Goal: Task Accomplishment & Management: Use online tool/utility

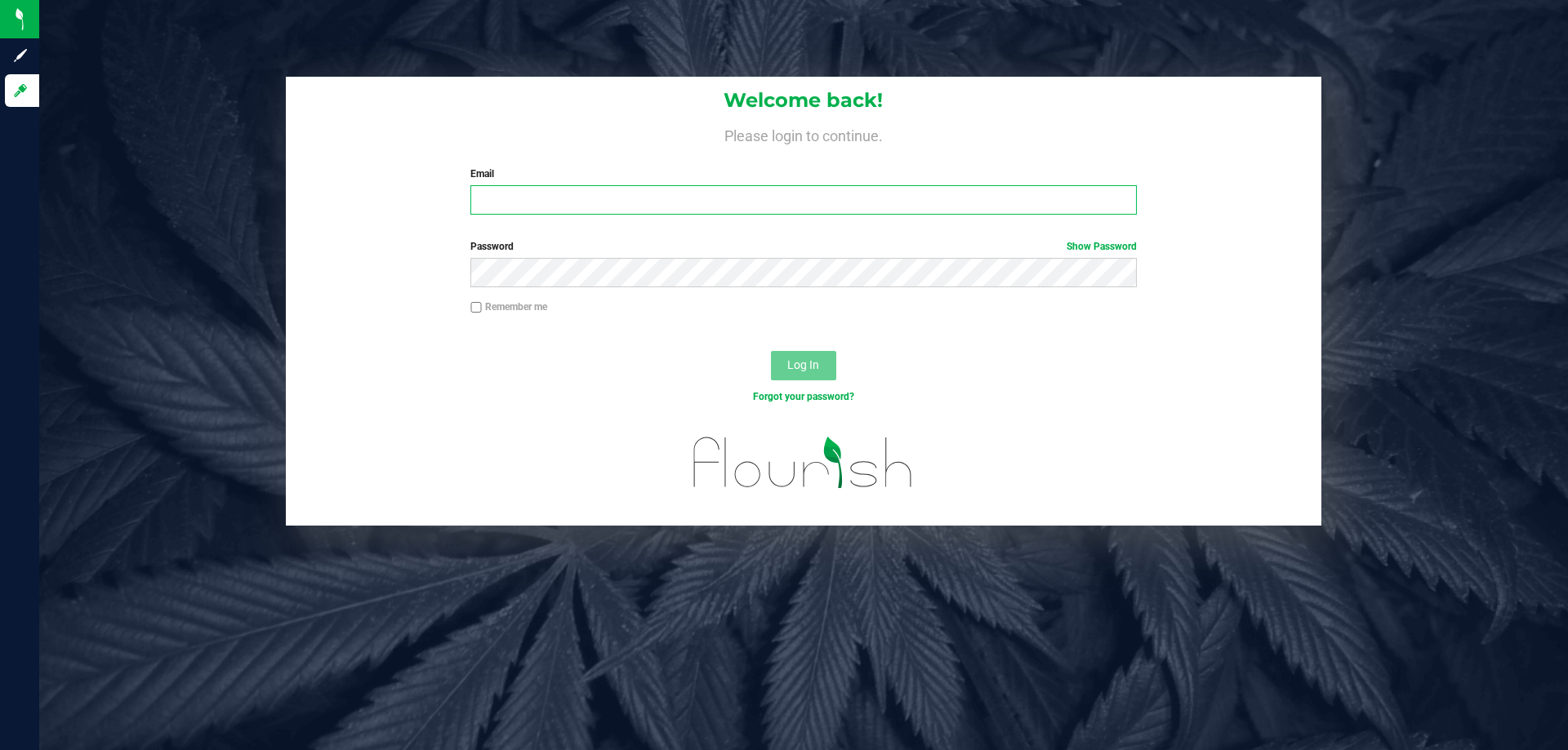
click at [589, 203] on input "Email" at bounding box center [803, 200] width 665 height 30
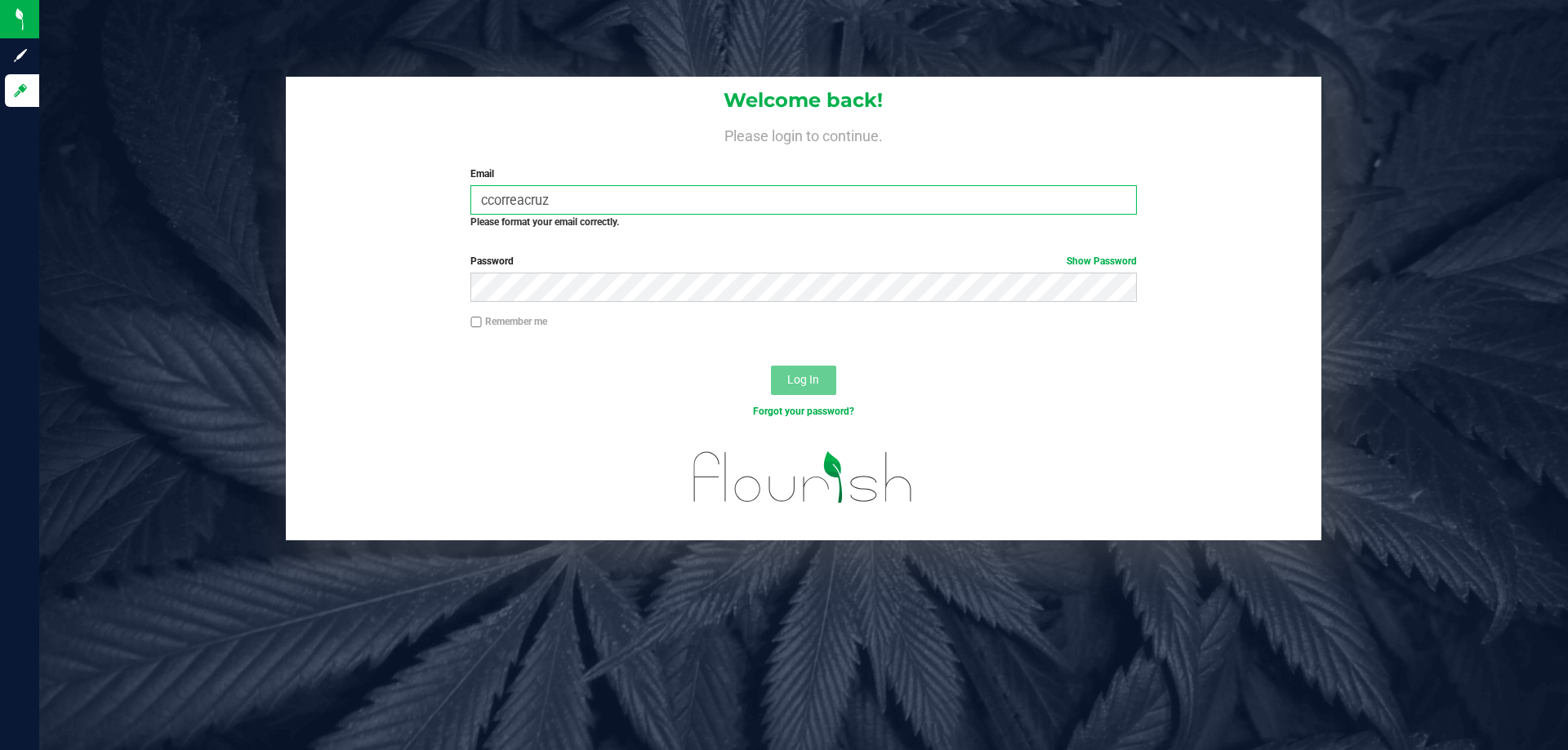
click at [623, 195] on input "ccorreacruz" at bounding box center [803, 200] width 665 height 30
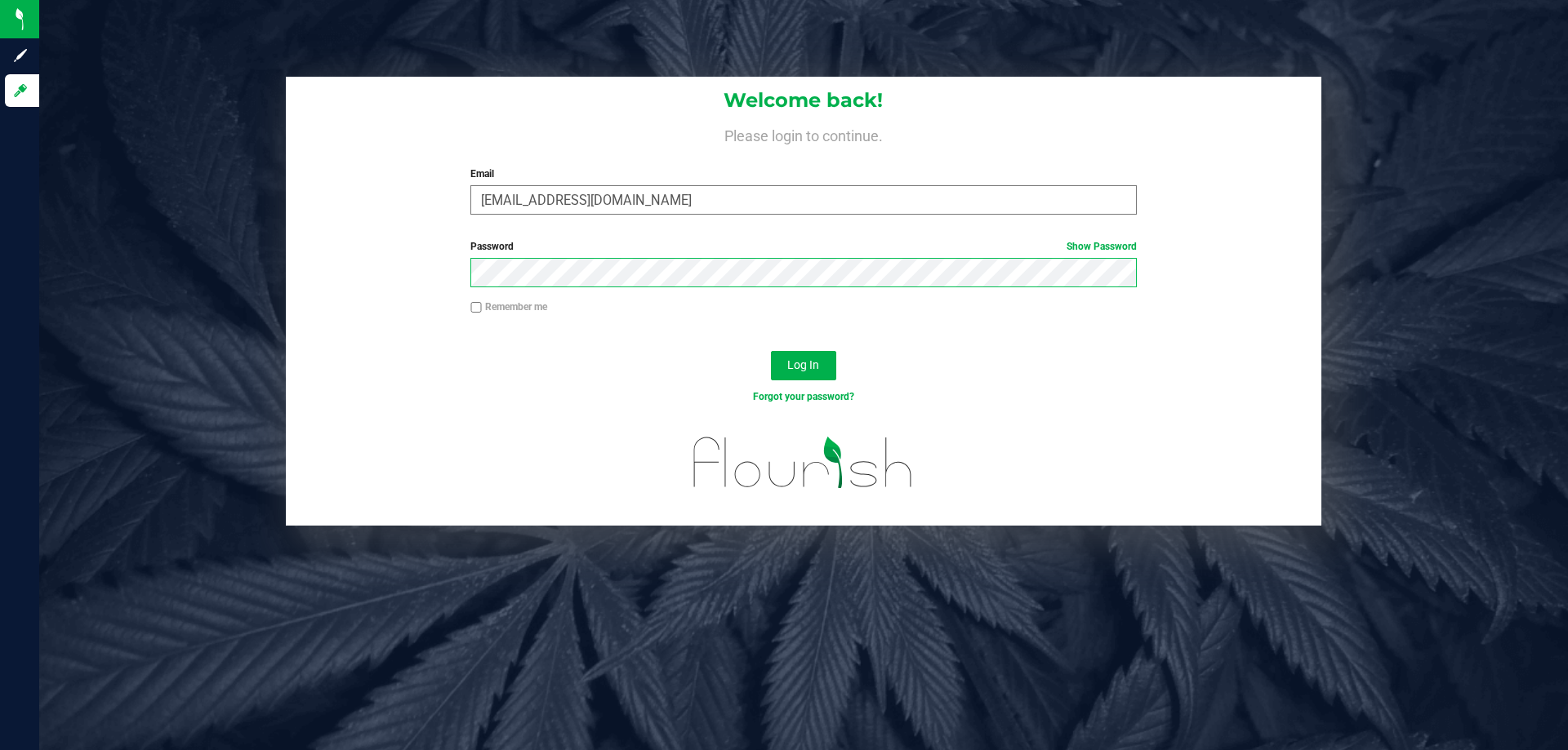
click at [771, 352] on button "Log In" at bounding box center [804, 367] width 66 height 30
click at [583, 199] on input "[EMAIL_ADDRESS][DOMAIN_NAME]" at bounding box center [803, 200] width 665 height 30
type input "[EMAIL_ADDRESS][DOMAIN_NAME]"
click at [771, 352] on button "Log In" at bounding box center [804, 367] width 66 height 30
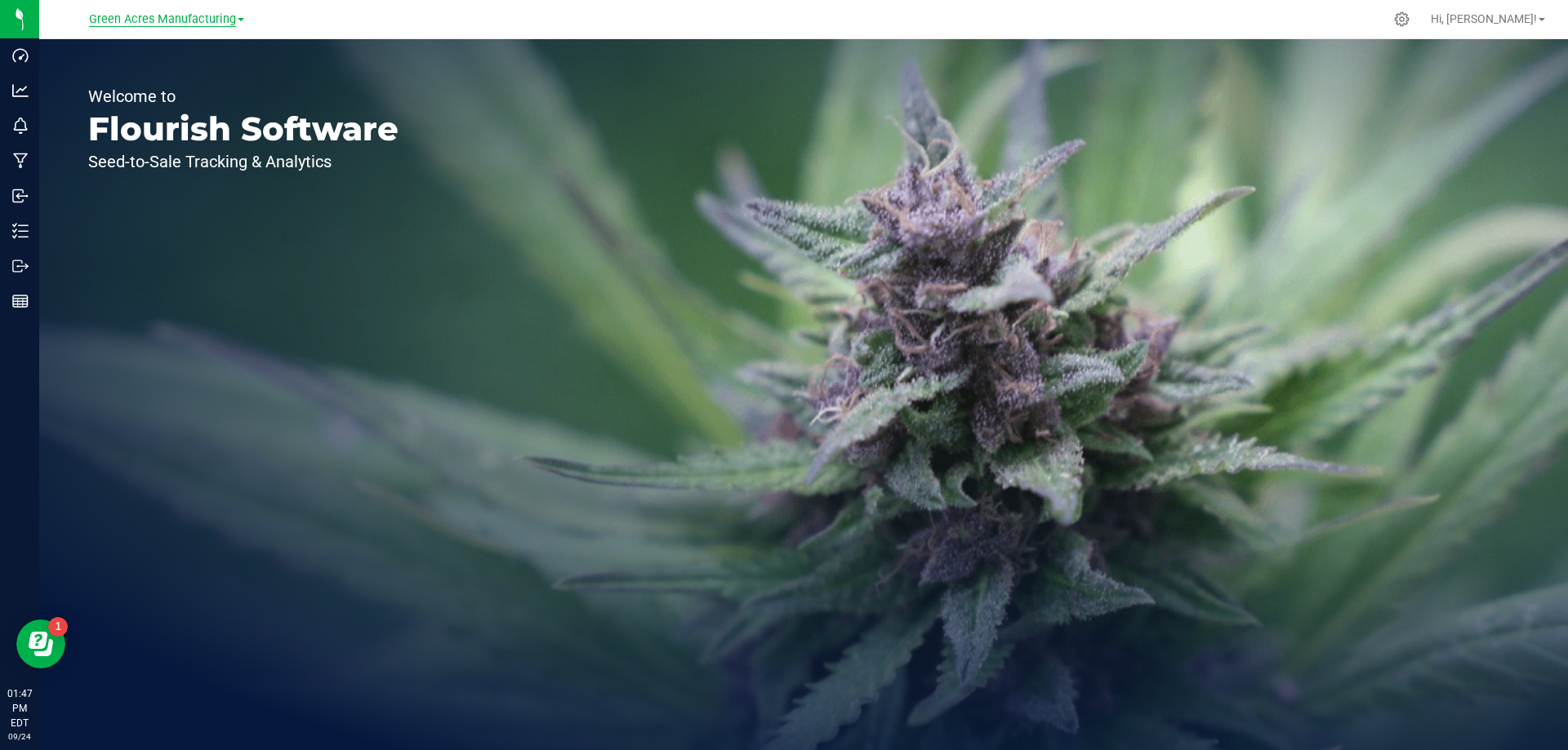
click at [138, 14] on span "Green Acres Manufacturing" at bounding box center [162, 19] width 147 height 15
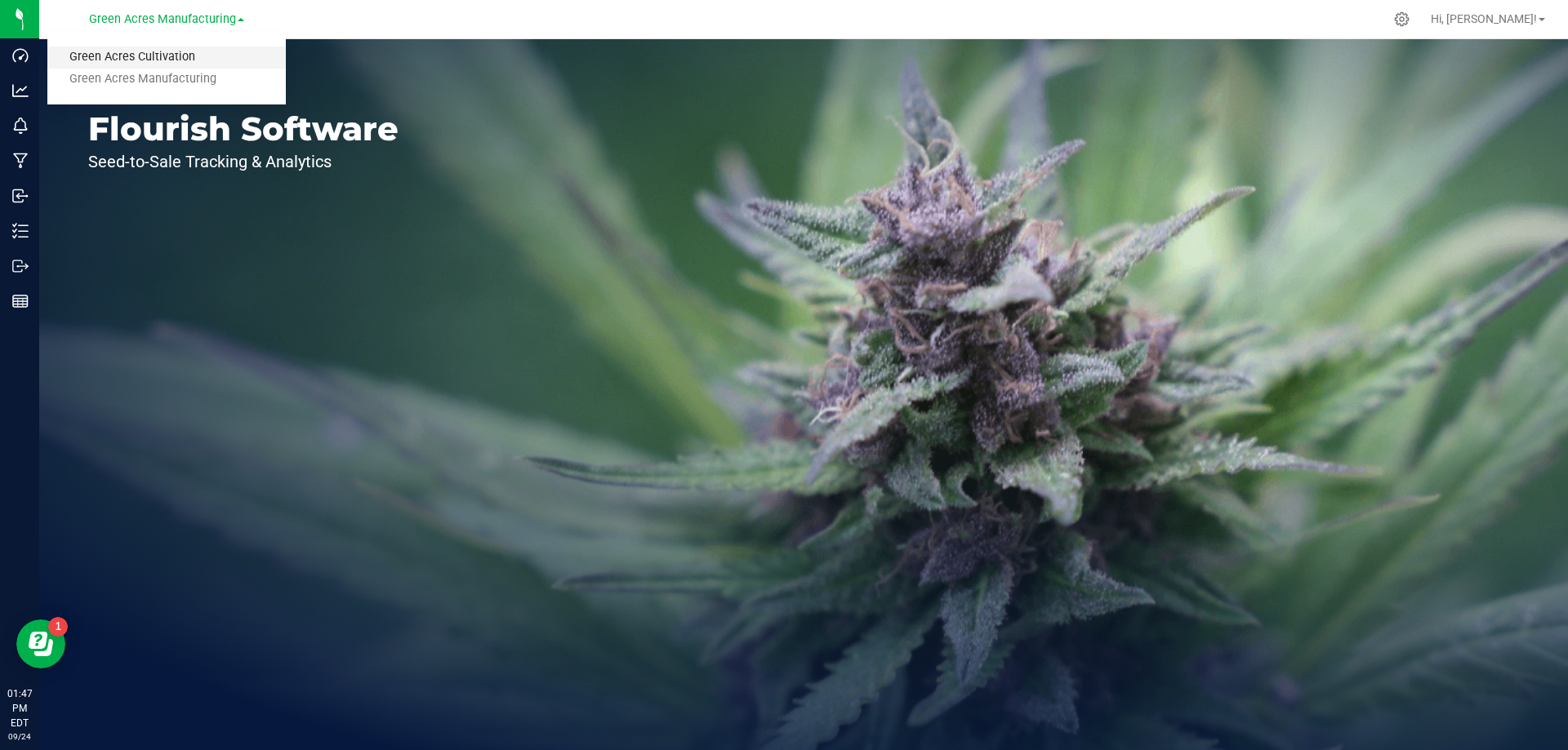
click at [221, 61] on link "Green Acres Cultivation" at bounding box center [166, 58] width 238 height 22
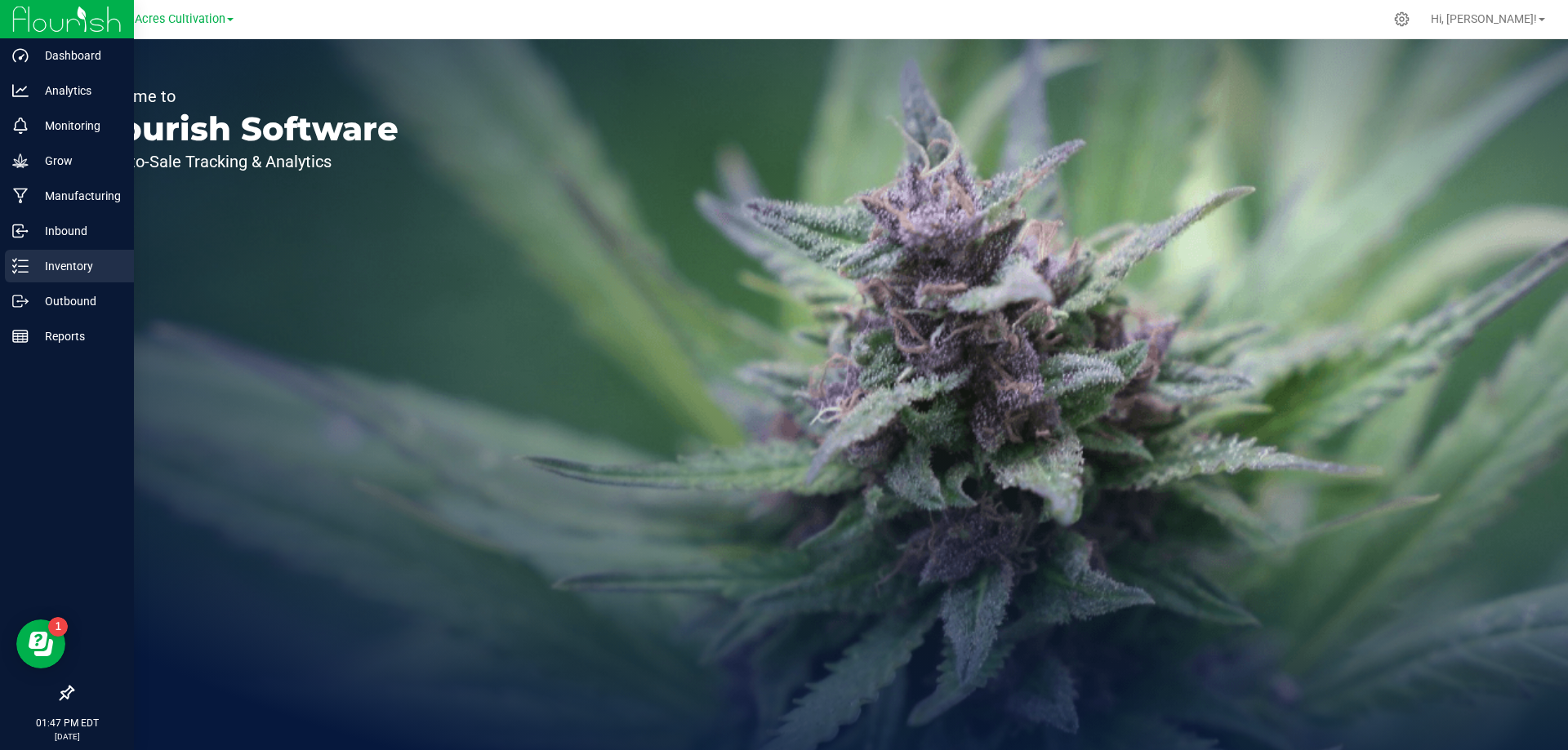
click at [75, 265] on p "Inventory" at bounding box center [78, 266] width 98 height 20
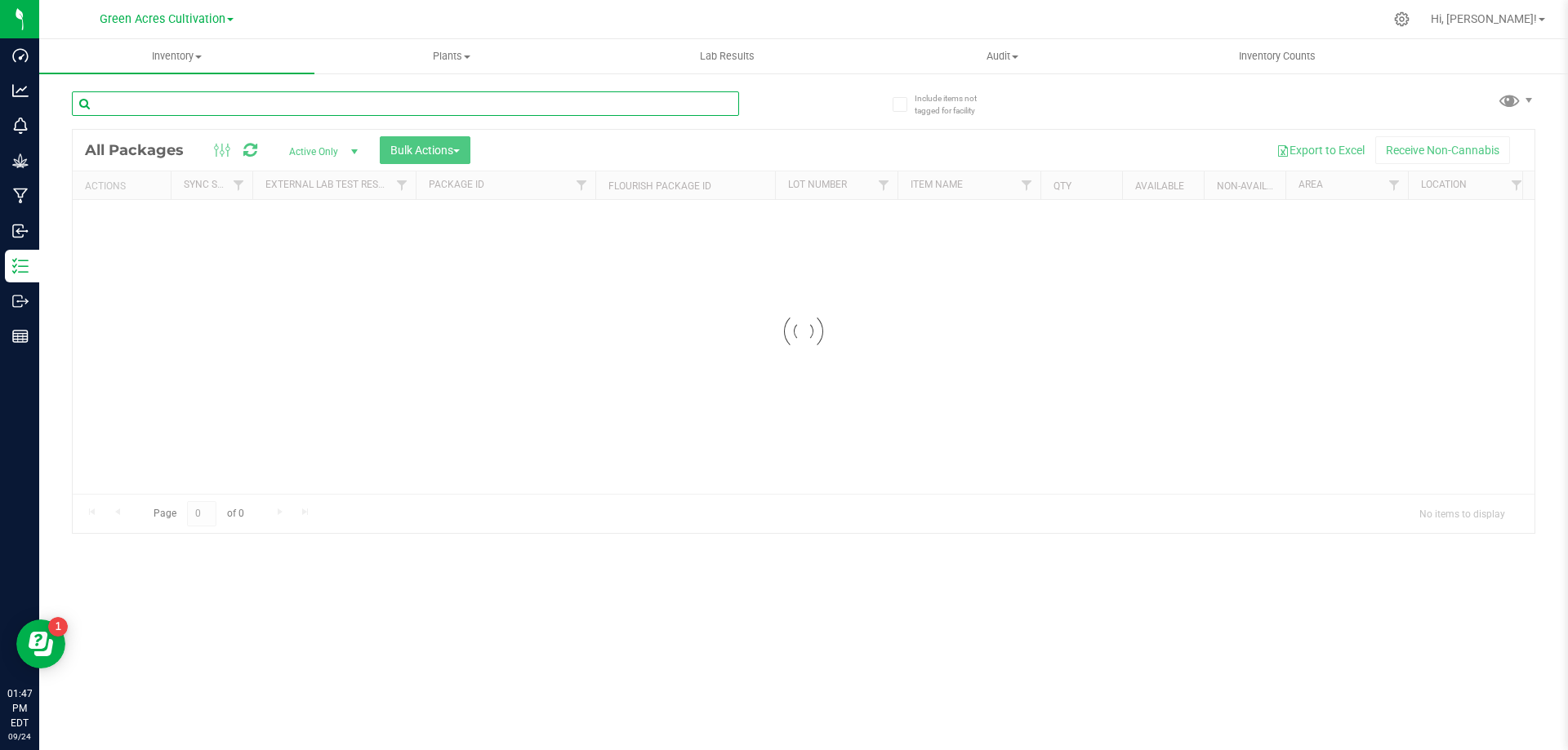
click at [359, 103] on input "text" at bounding box center [405, 104] width 667 height 25
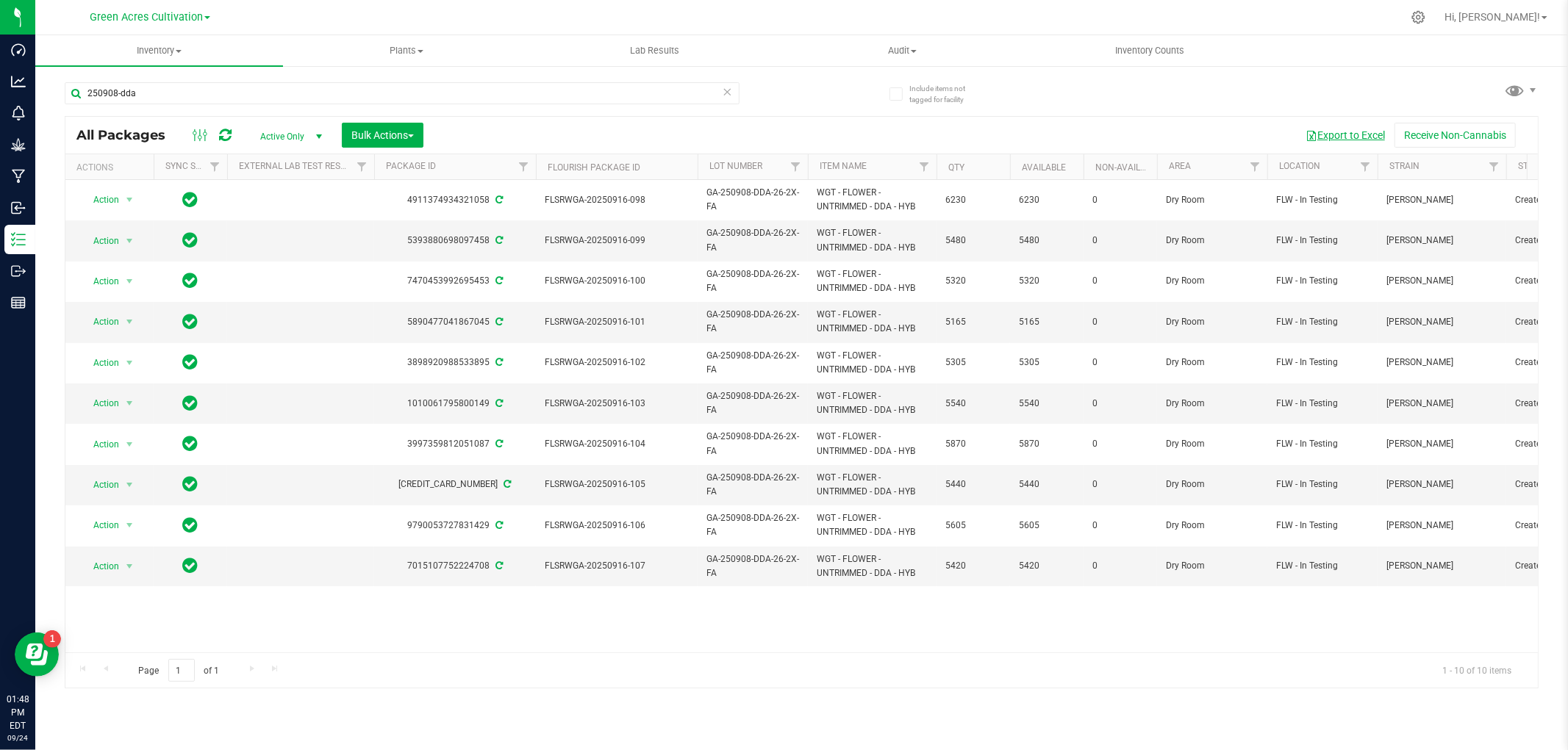
click at [1334, 136] on button "Export to Excel" at bounding box center [1345, 135] width 99 height 25
click at [567, 103] on input "250908-dda" at bounding box center [402, 93] width 675 height 22
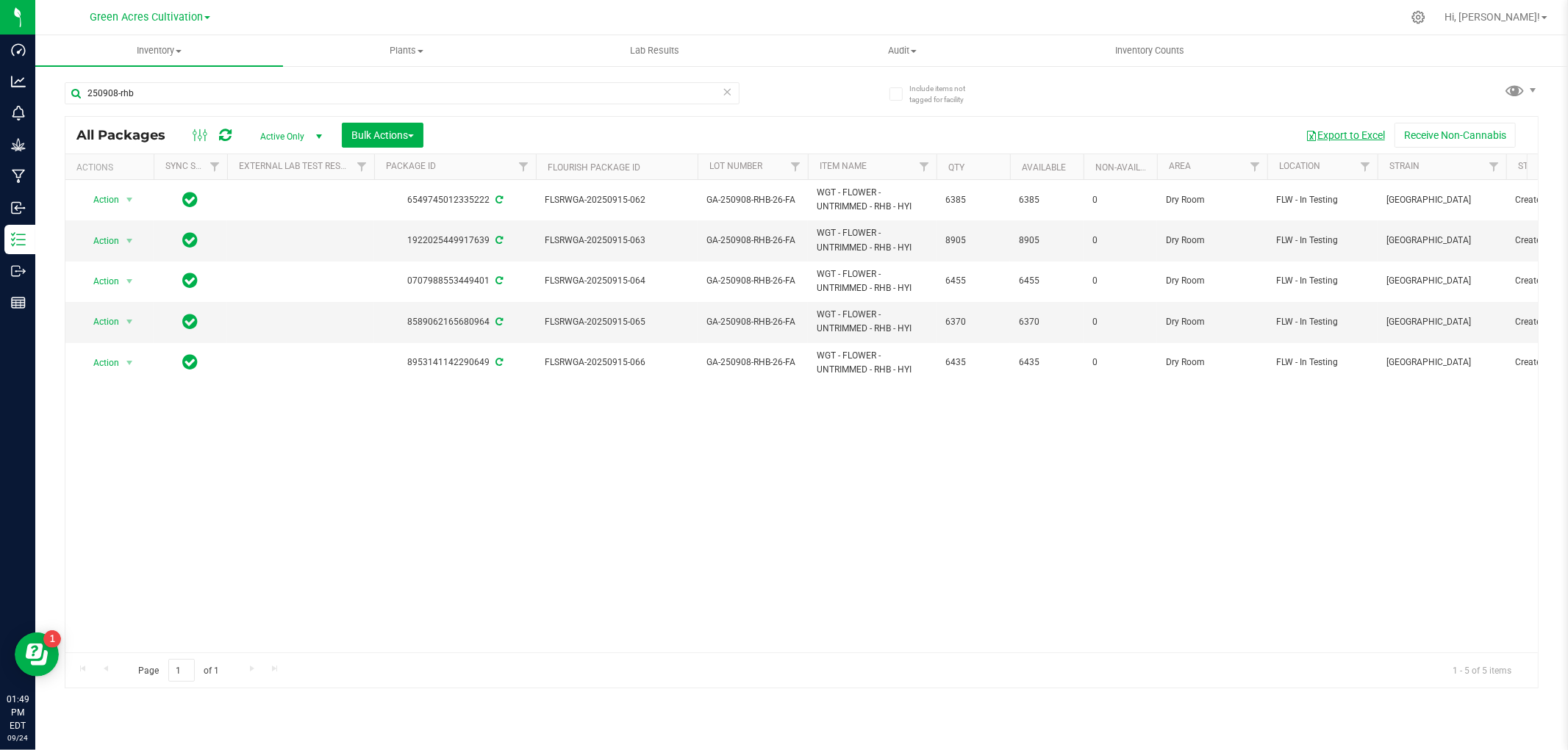
click at [1345, 138] on button "Export to Excel" at bounding box center [1345, 135] width 99 height 25
click at [230, 96] on input "250908-rhb" at bounding box center [402, 93] width 675 height 22
click at [1320, 142] on button "Export to Excel" at bounding box center [1345, 135] width 99 height 25
click at [234, 84] on input "250909-ied-26" at bounding box center [402, 93] width 675 height 22
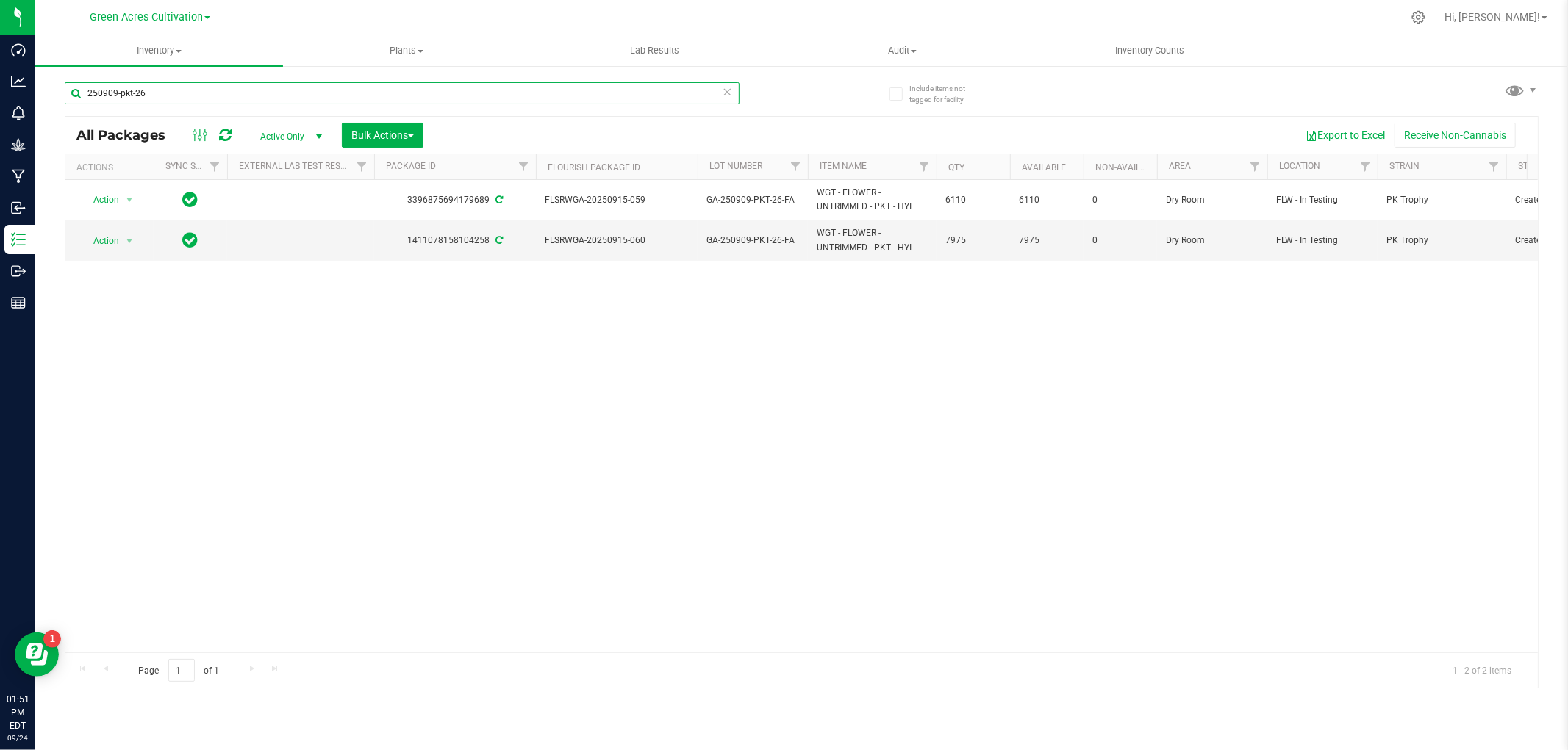
type input "250909-pkt-26"
click at [1329, 144] on button "Export to Excel" at bounding box center [1345, 135] width 99 height 25
click at [370, 129] on span "Bulk Actions" at bounding box center [383, 134] width 63 height 12
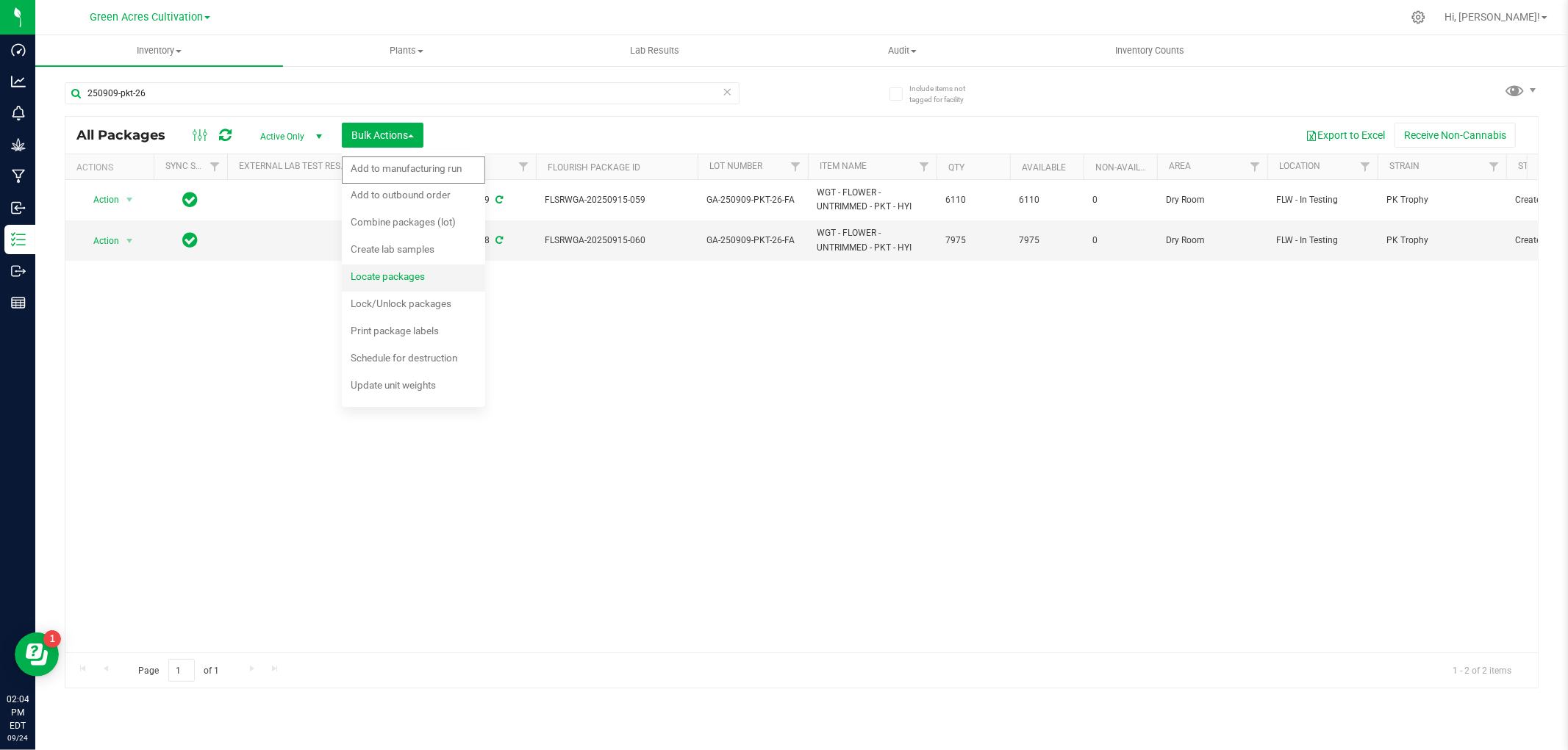
click at [386, 273] on span "Locate packages" at bounding box center [387, 276] width 74 height 12
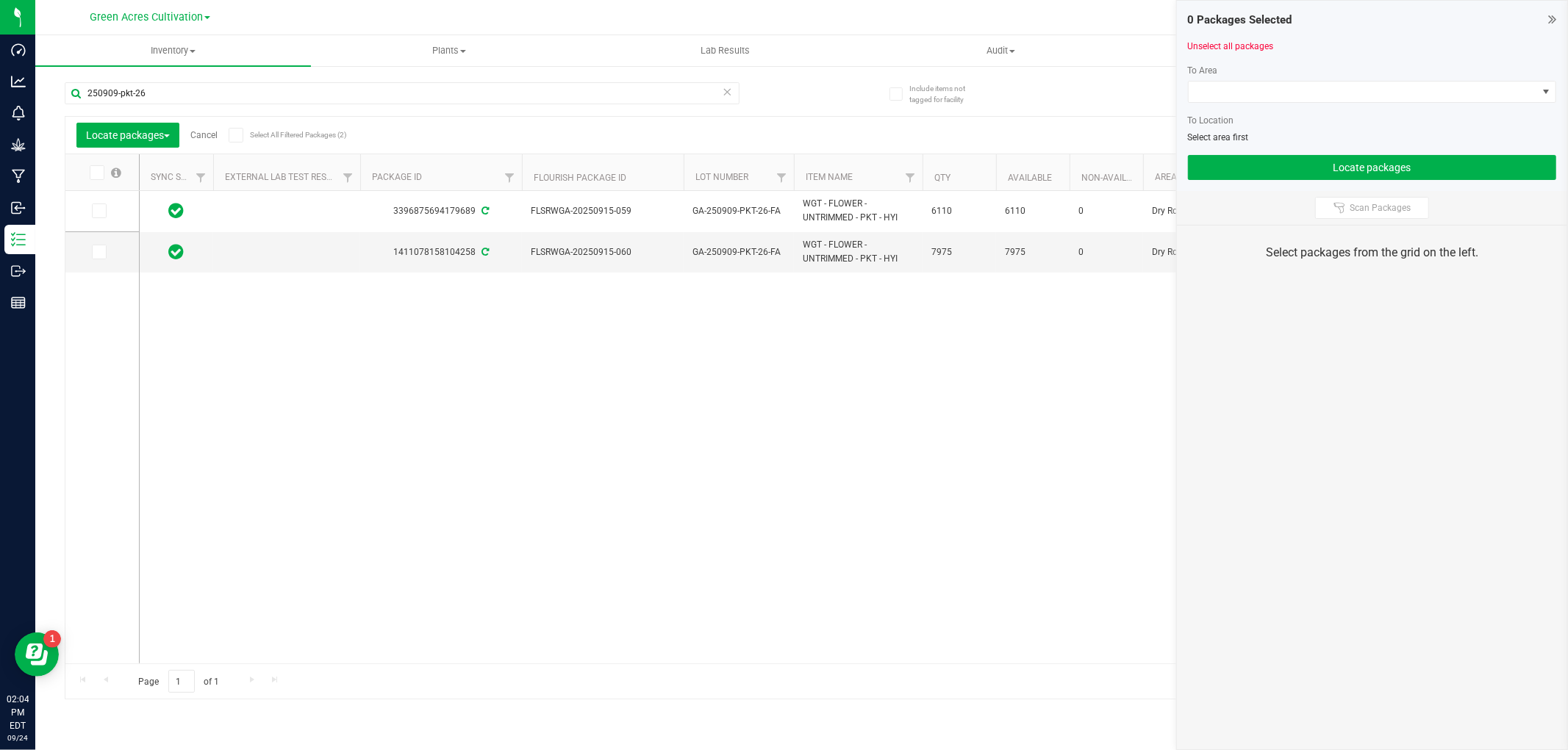
click at [85, 177] on label at bounding box center [104, 172] width 56 height 14
click at [0, 0] on input "checkbox" at bounding box center [0, 0] width 0 height 0
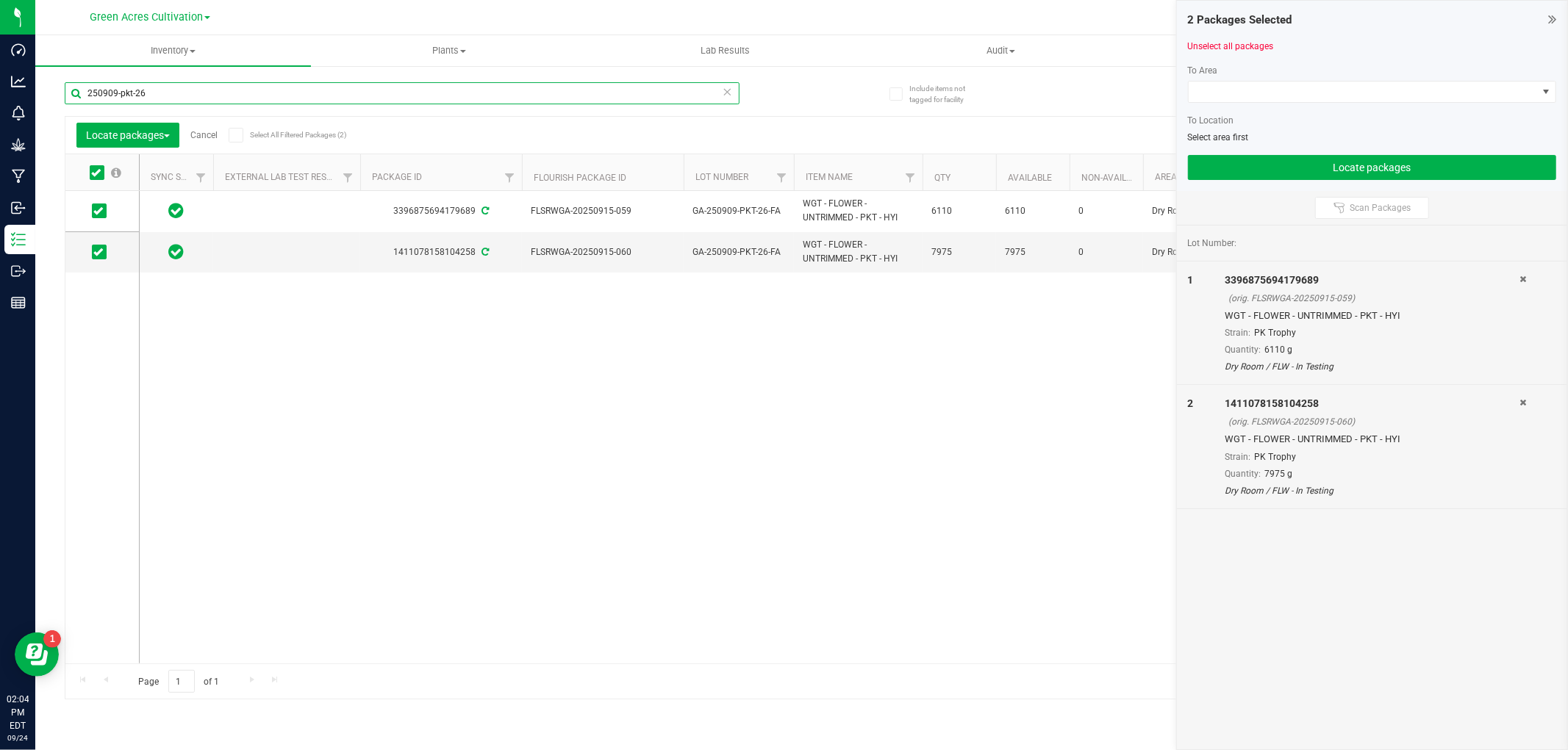
click at [170, 97] on input "250909-pkt-26" at bounding box center [402, 93] width 675 height 22
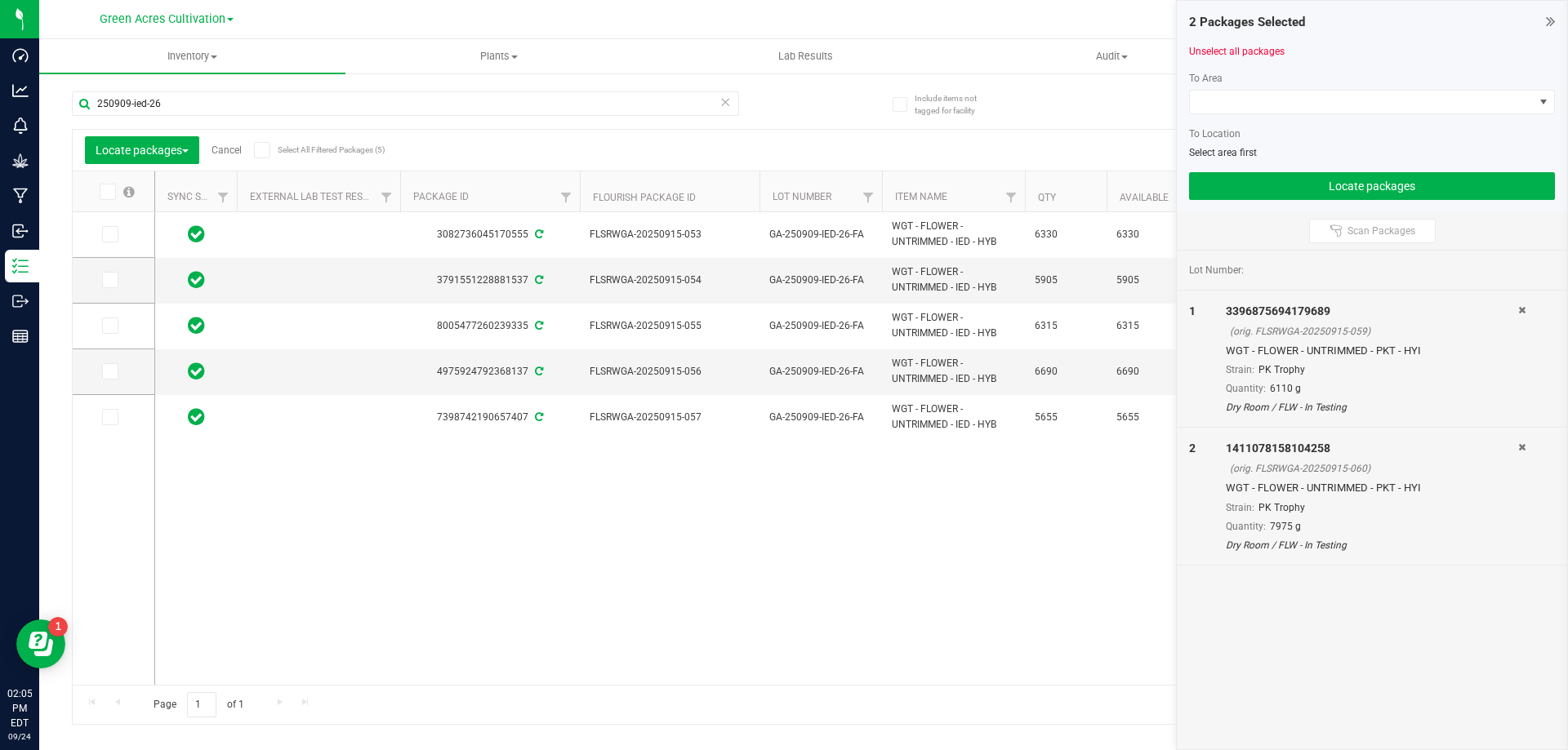
click at [110, 192] on icon at bounding box center [107, 192] width 11 height 0
click at [0, 0] on input "checkbox" at bounding box center [0, 0] width 0 height 0
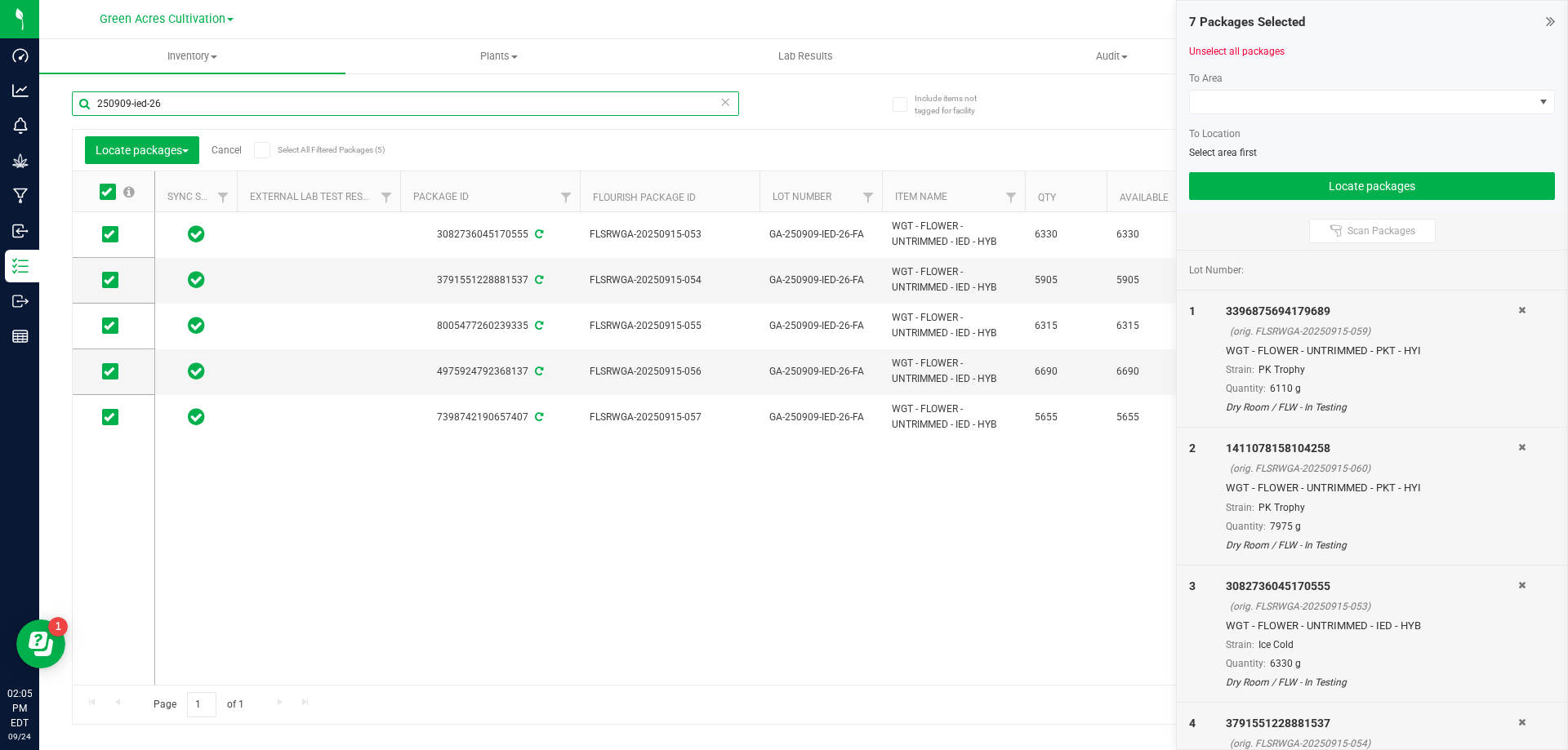
click at [128, 108] on input "250909-ied-26" at bounding box center [405, 104] width 667 height 25
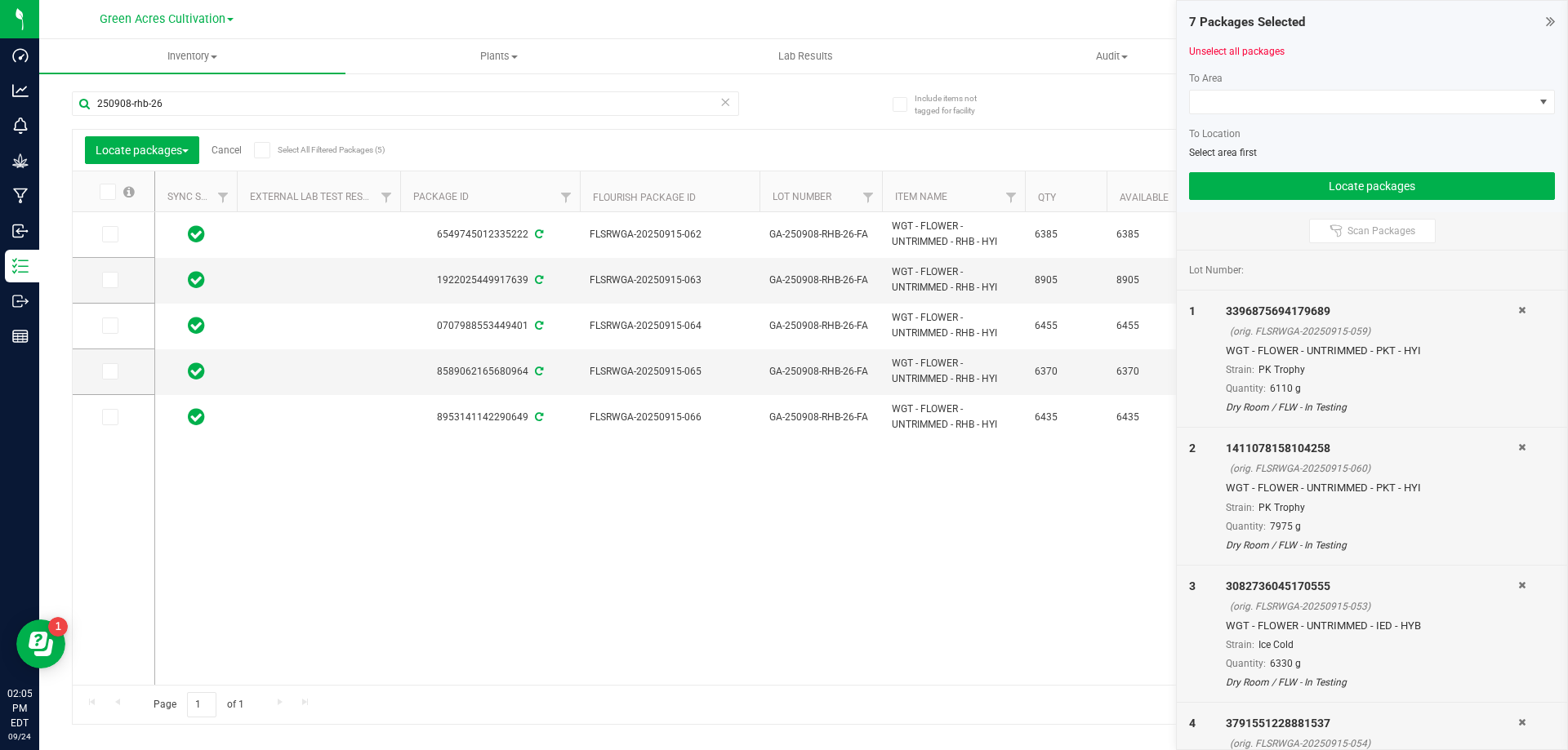
click at [102, 192] on icon at bounding box center [107, 192] width 11 height 0
click at [0, 0] on input "checkbox" at bounding box center [0, 0] width 0 height 0
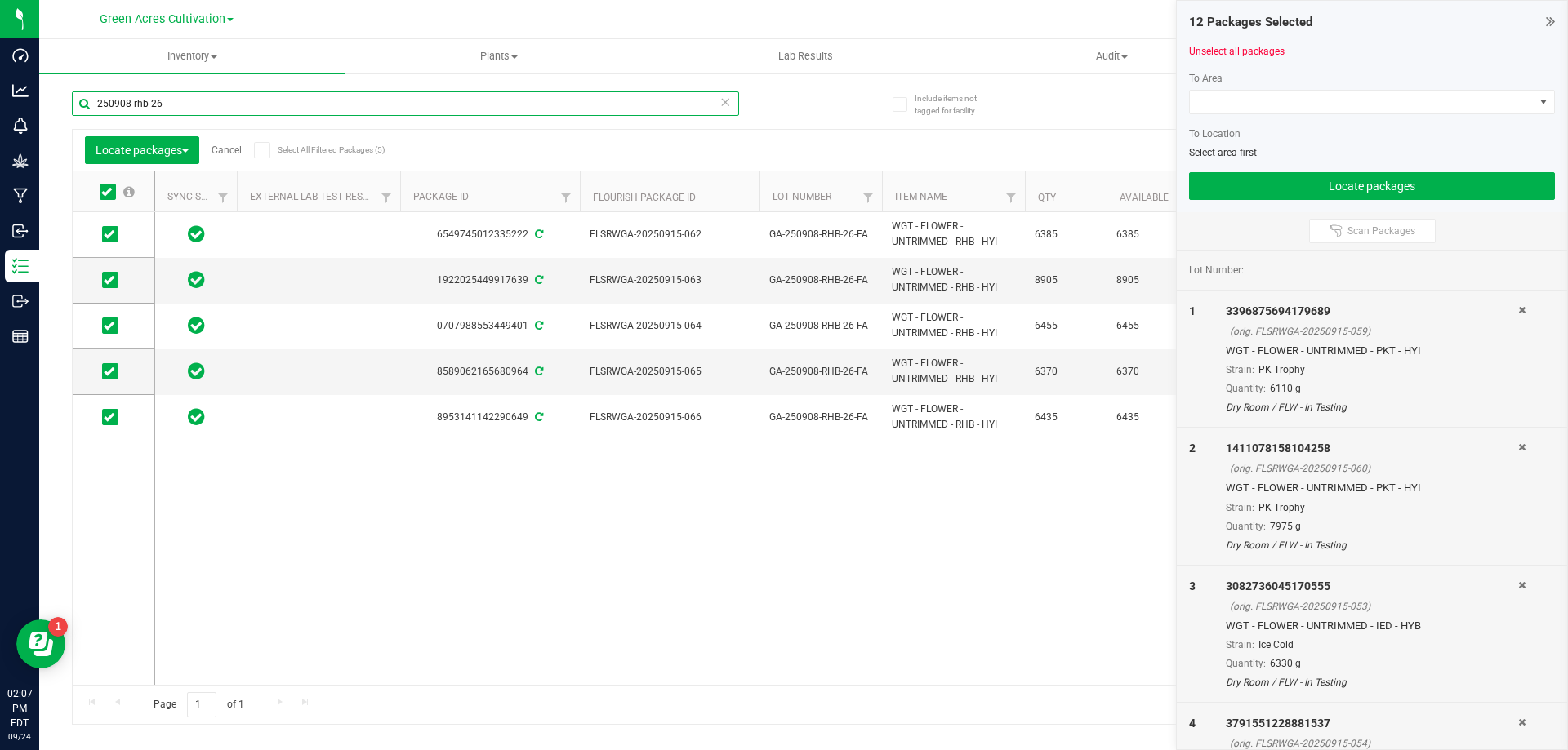
click at [342, 107] on input "250908-rhb-26" at bounding box center [405, 104] width 667 height 25
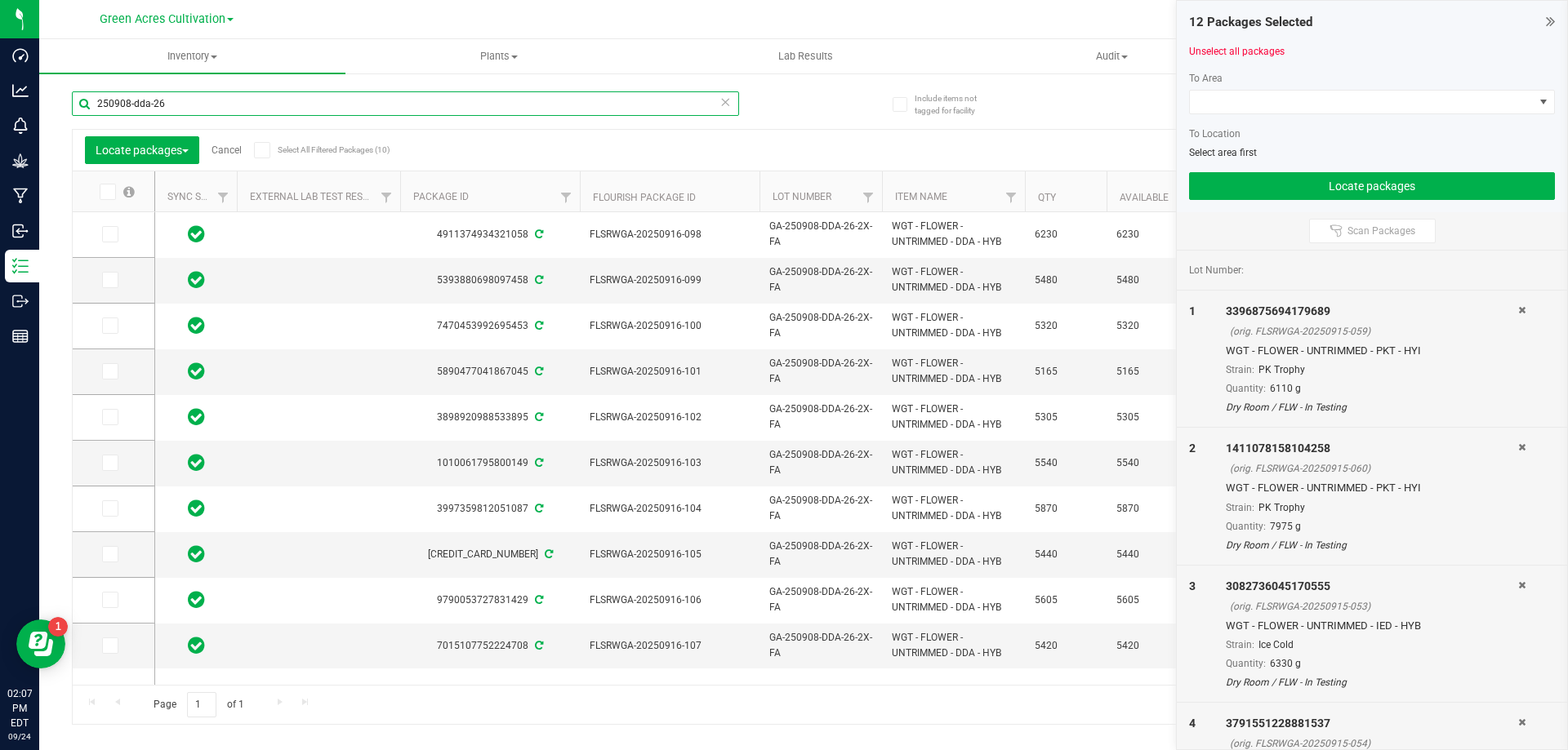
type input "250908-dda-26"
click at [107, 192] on icon at bounding box center [107, 192] width 11 height 0
click at [0, 0] on input "checkbox" at bounding box center [0, 0] width 0 height 0
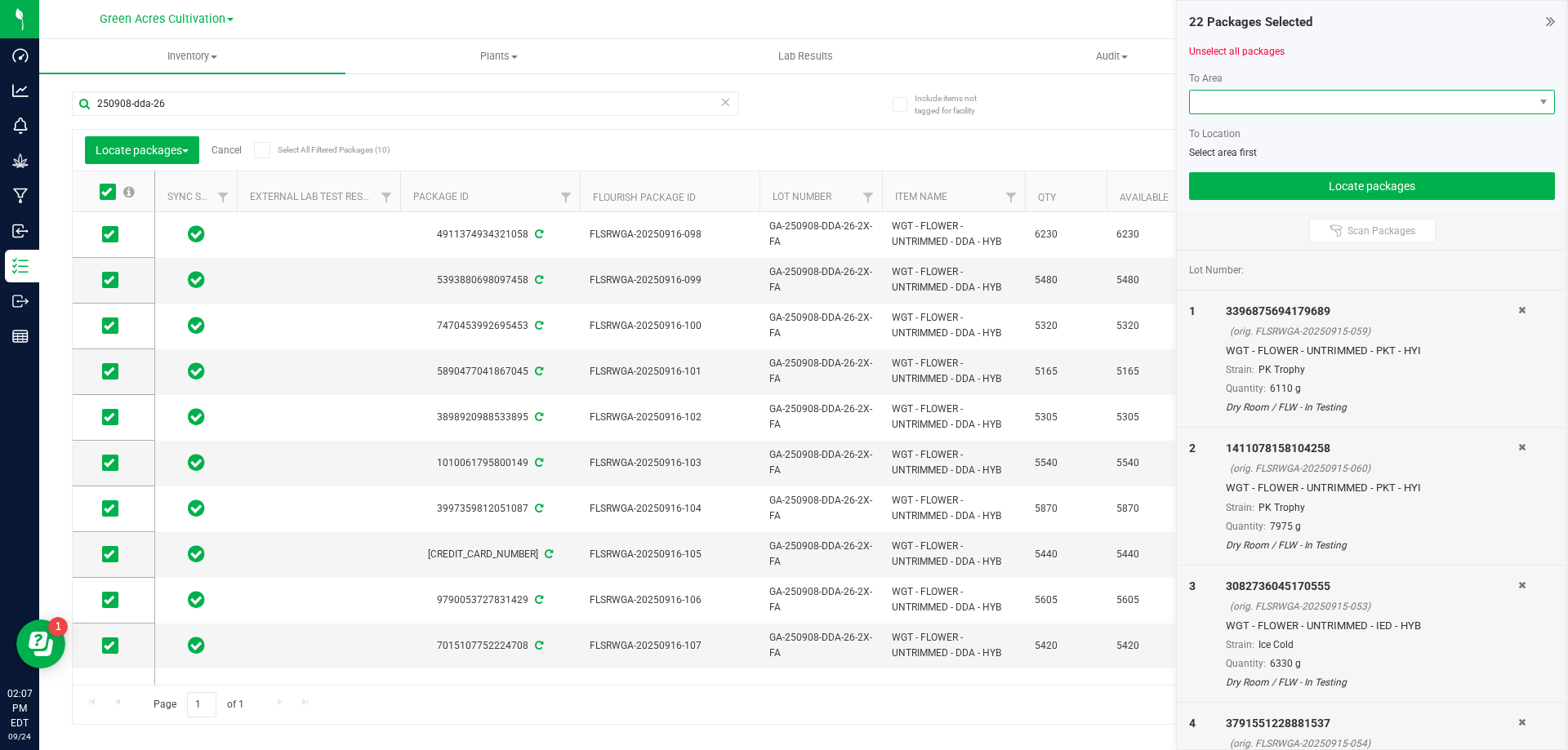
click at [1312, 99] on span at bounding box center [1361, 102] width 344 height 23
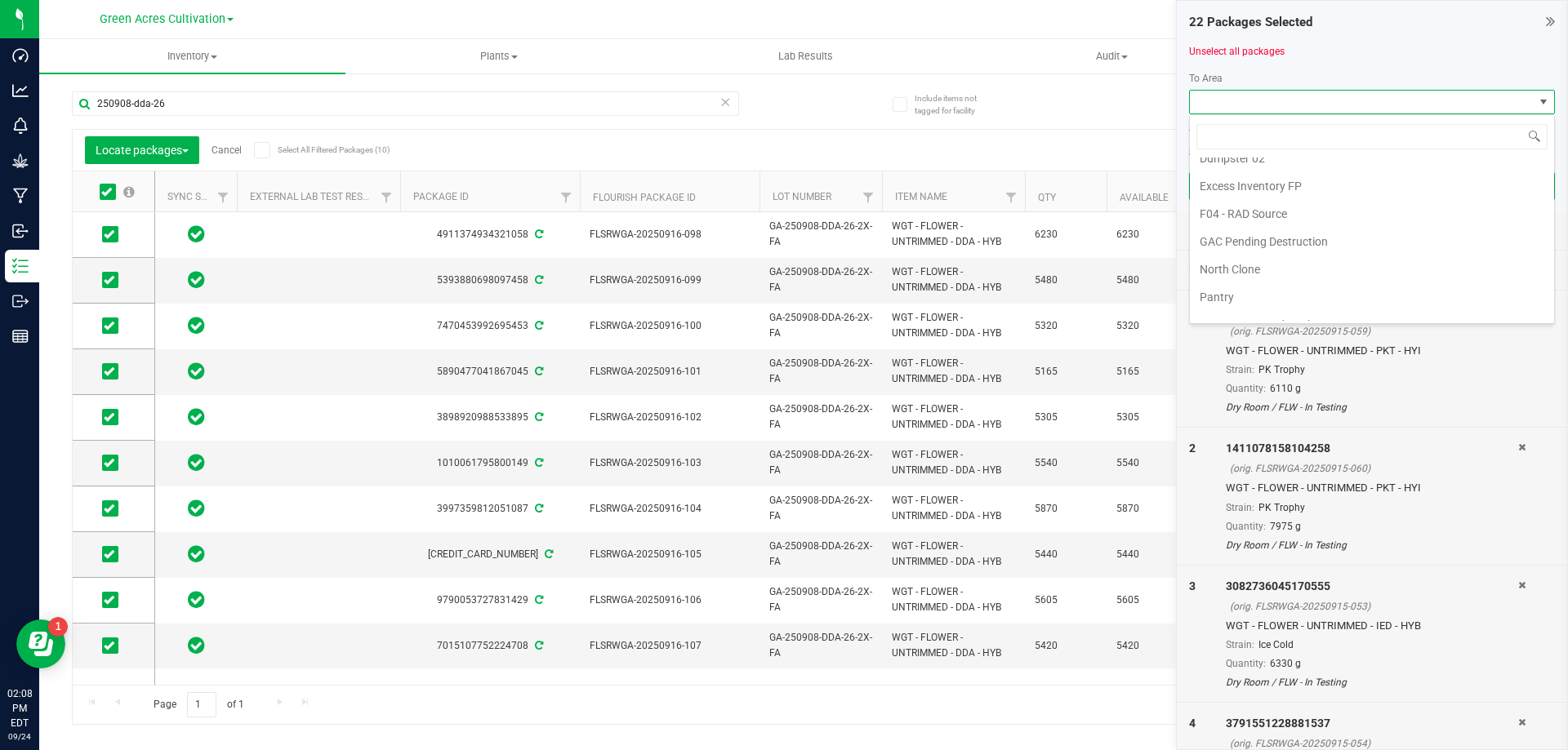
scroll to position [337, 0]
click at [1317, 320] on li "Trim Room 101" at bounding box center [1372, 307] width 365 height 28
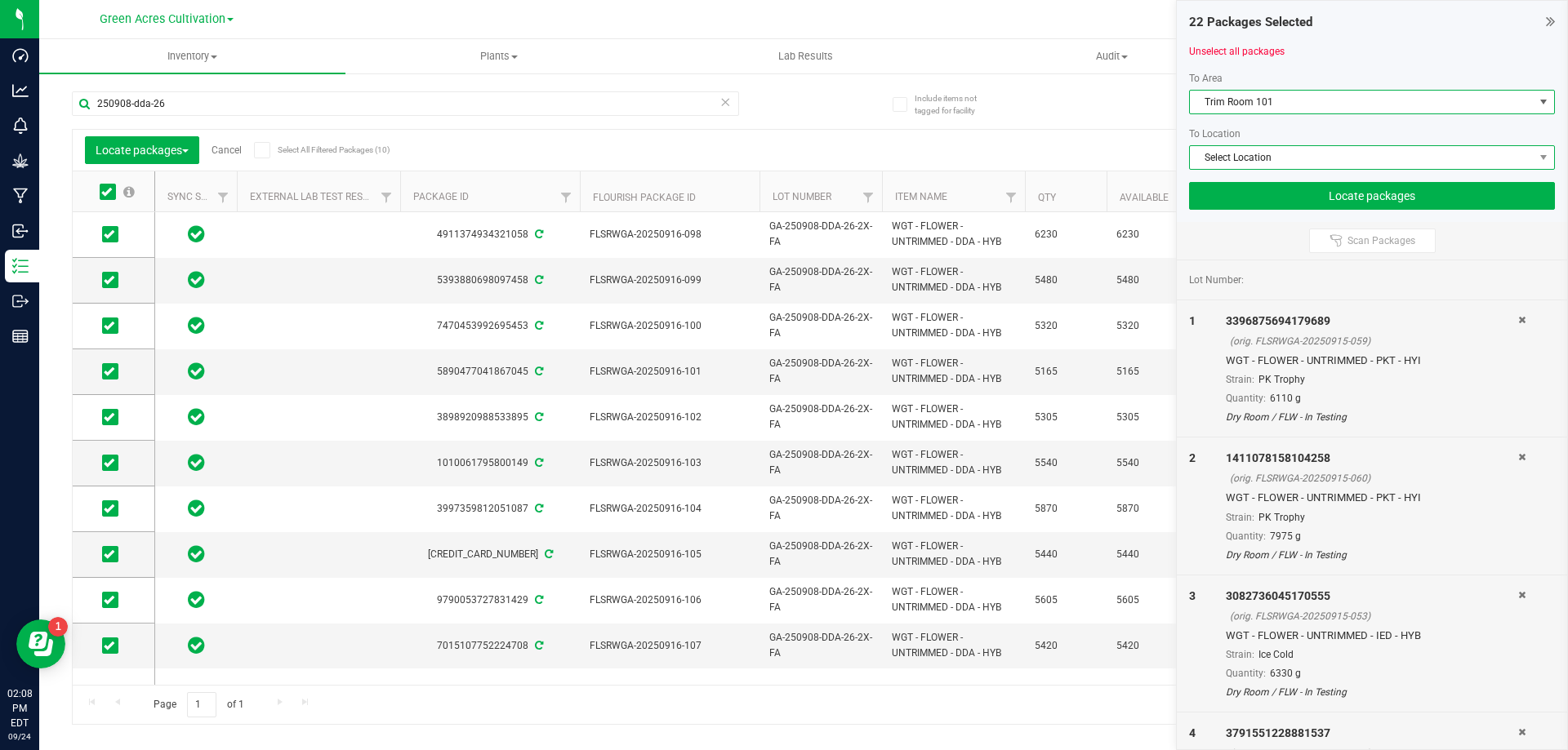
click at [1266, 149] on span "Select Location" at bounding box center [1361, 157] width 344 height 23
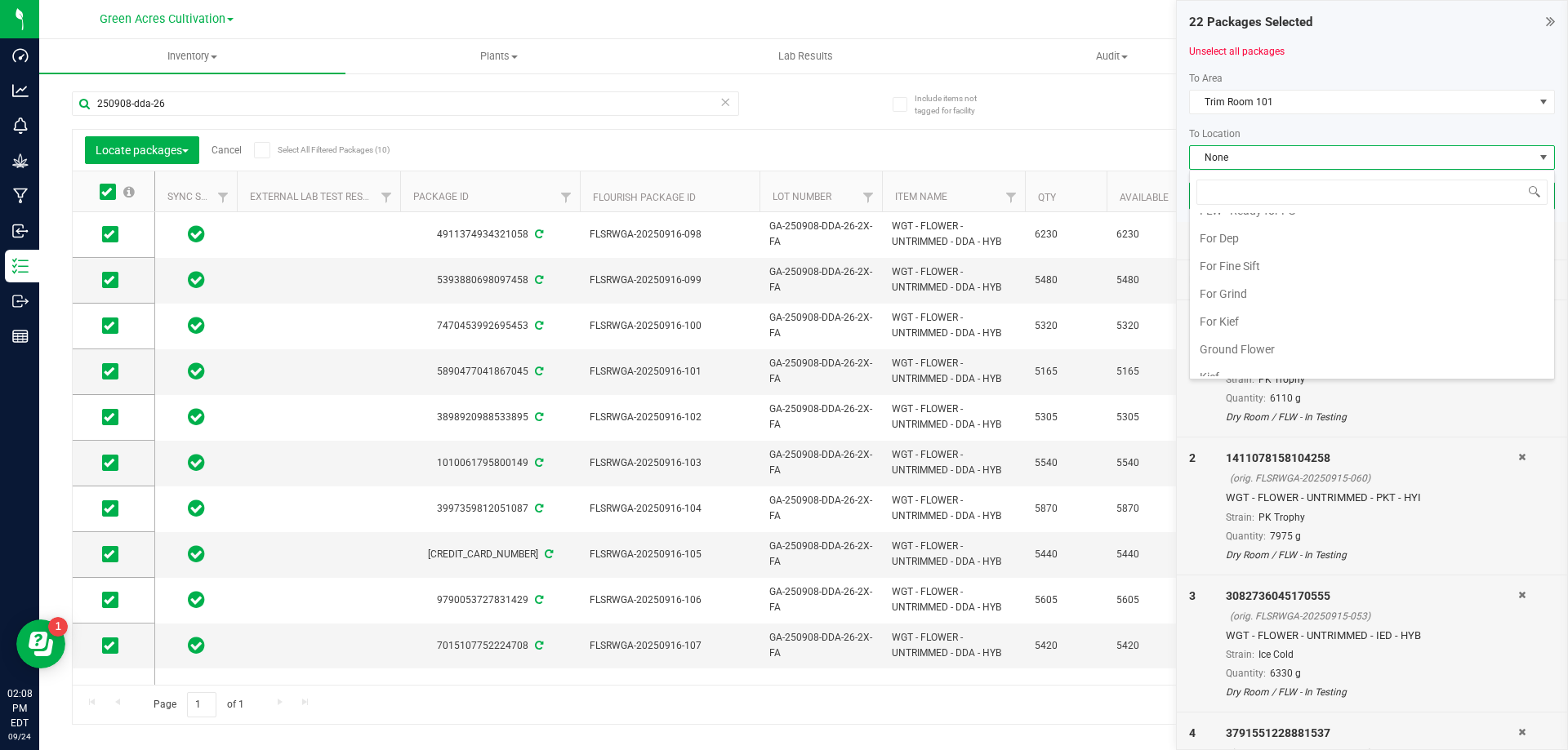
scroll to position [173, 0]
click at [1276, 271] on li "FLW - In Testing" at bounding box center [1372, 276] width 365 height 28
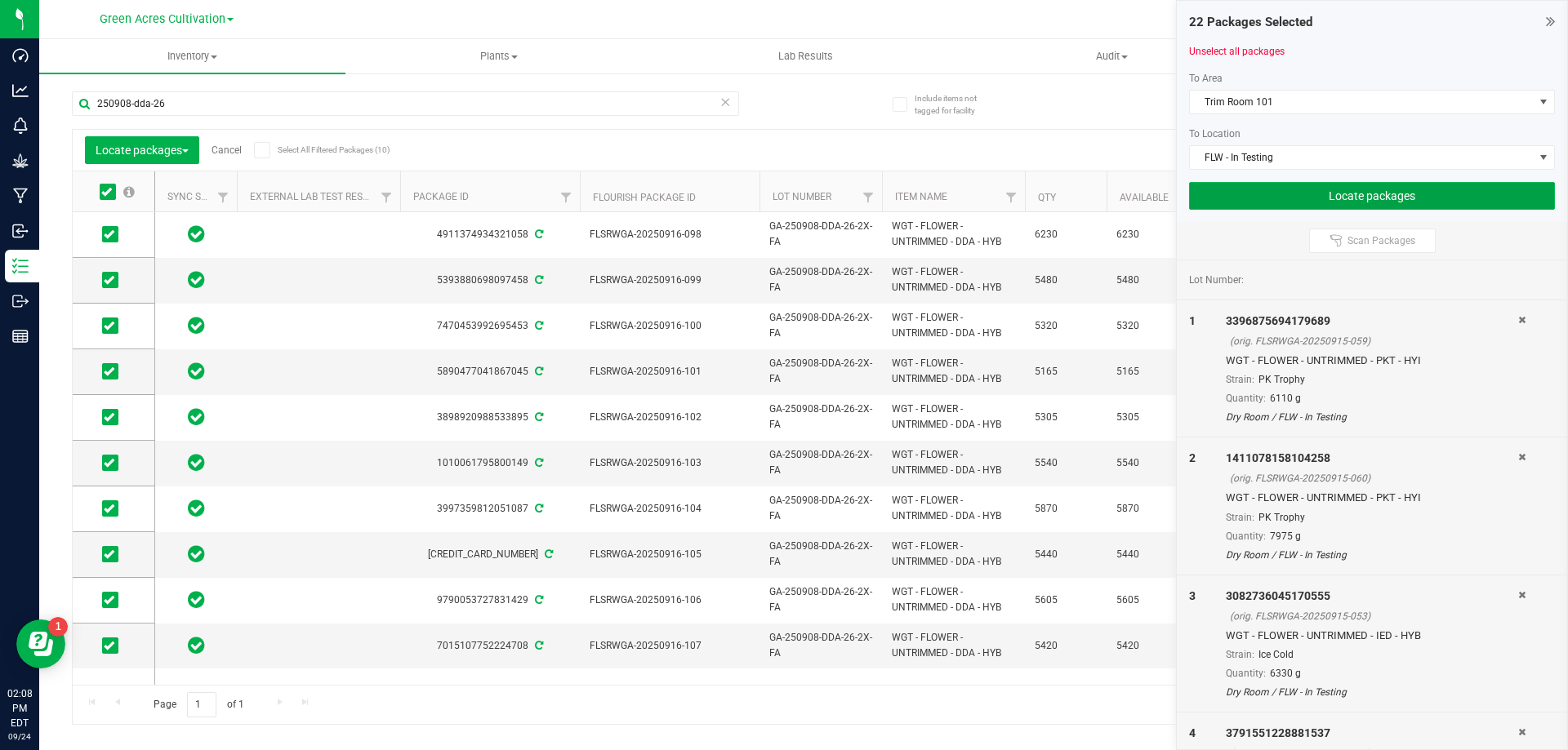
click at [1284, 196] on button "Locate packages" at bounding box center [1372, 196] width 366 height 28
